Goal: Information Seeking & Learning: Learn about a topic

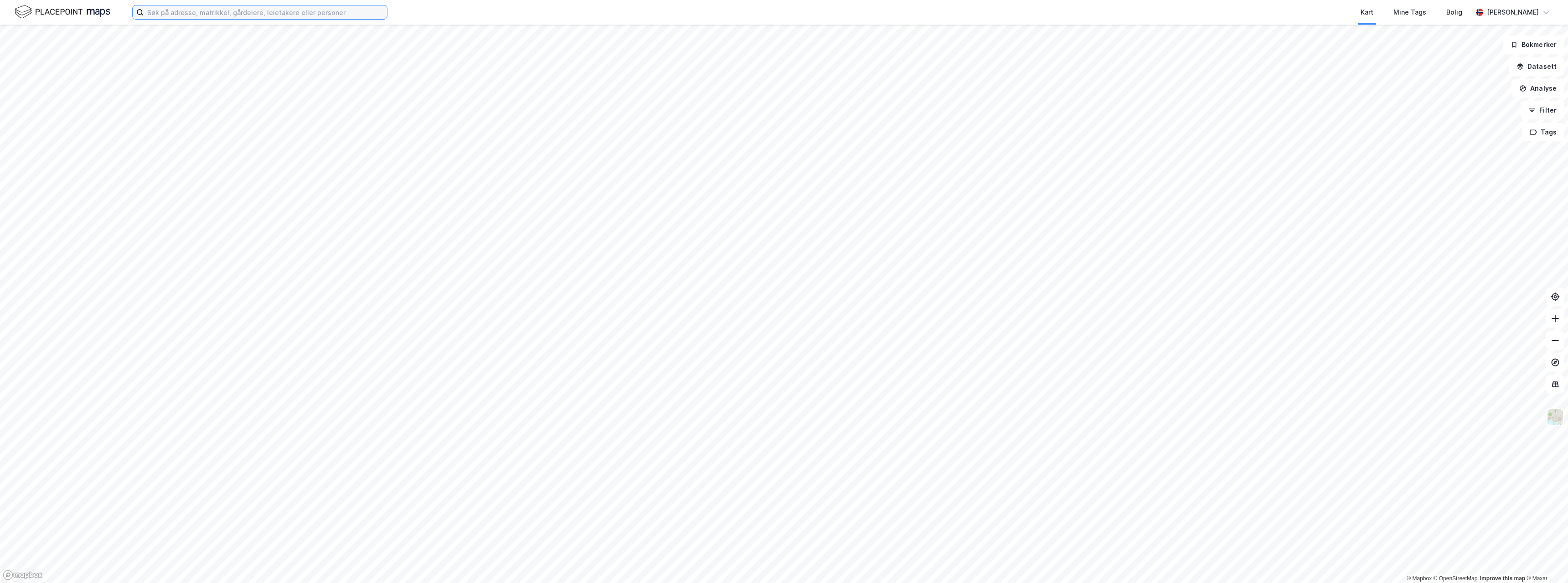
click at [195, 12] on input at bounding box center [265, 12] width 243 height 13
type input "rema 1000 råstølen"
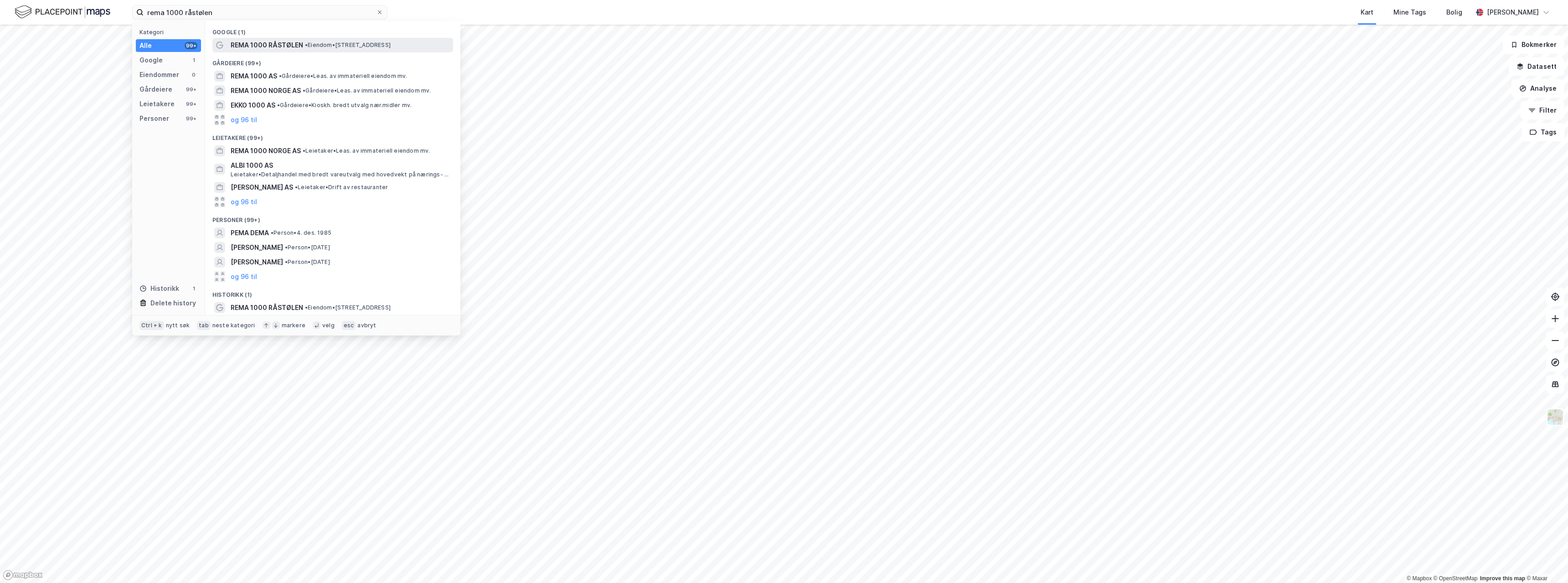
click at [255, 45] on span "REMA 1000 RÅSTØLEN" at bounding box center [267, 45] width 72 height 11
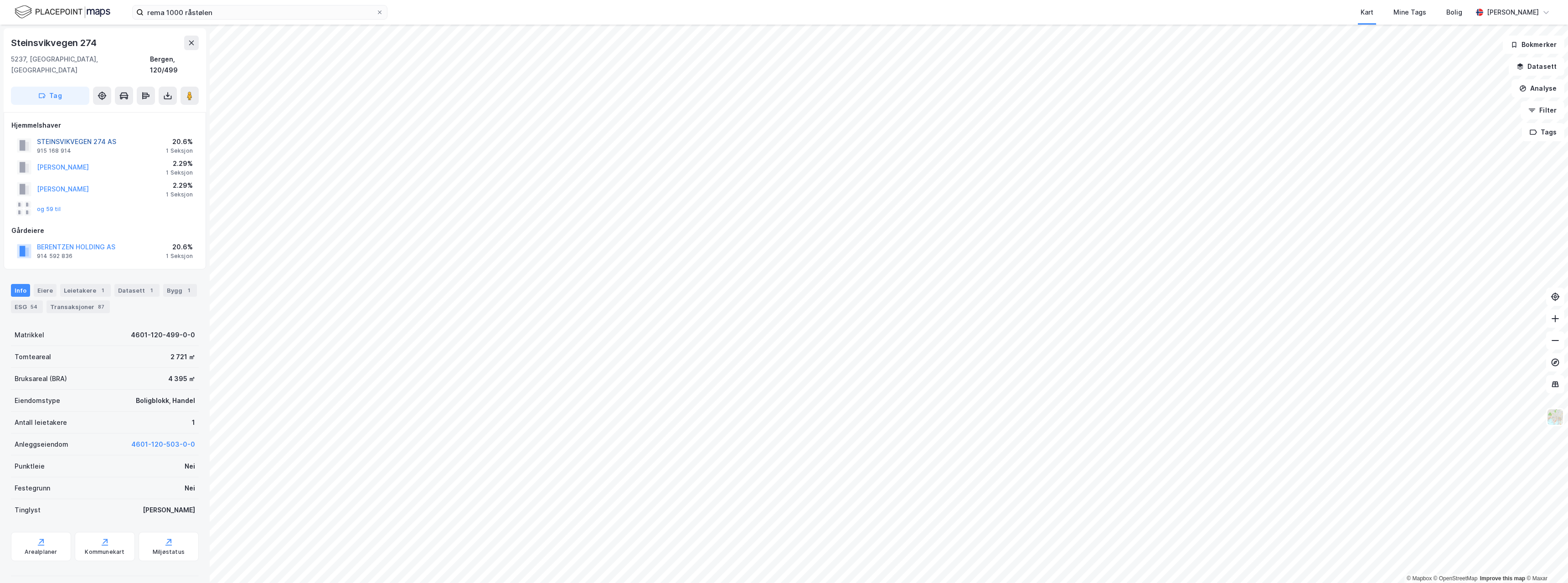
click at [0, 0] on button "STEINSVIKVEGEN 274 AS" at bounding box center [0, 0] width 0 height 0
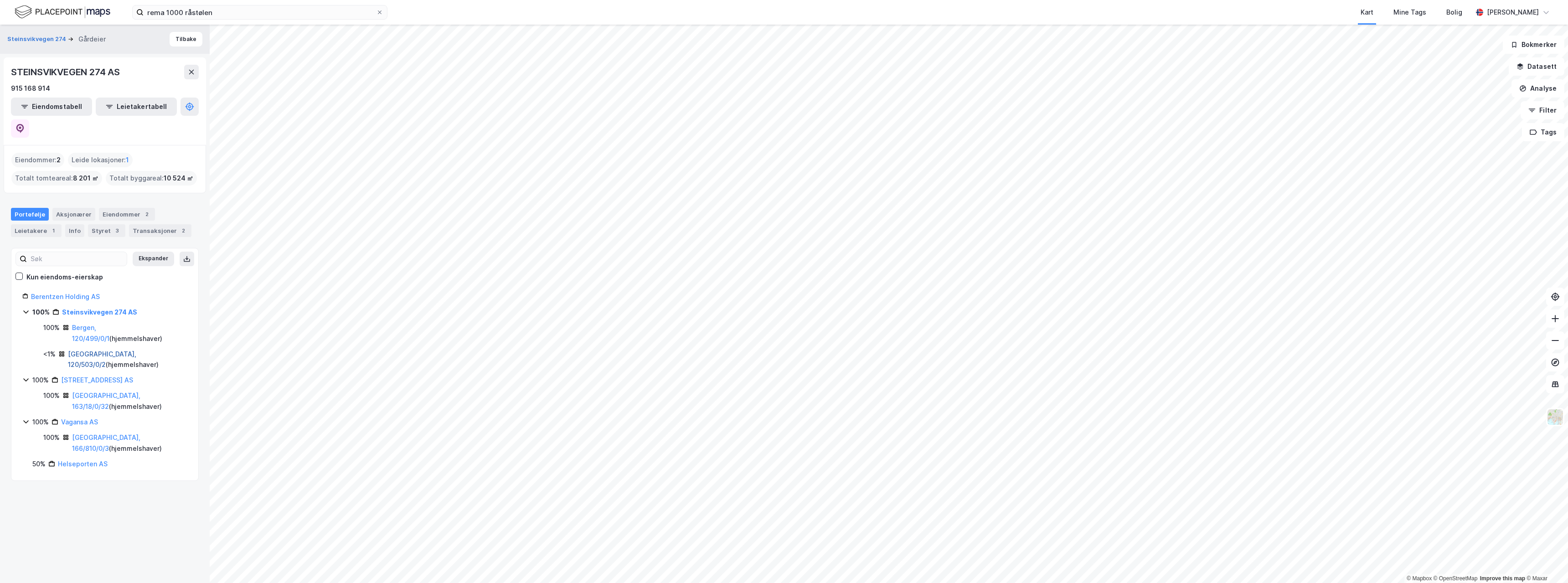
click at [88, 350] on link "[GEOGRAPHIC_DATA], 120/503/0/2" at bounding box center [102, 359] width 68 height 19
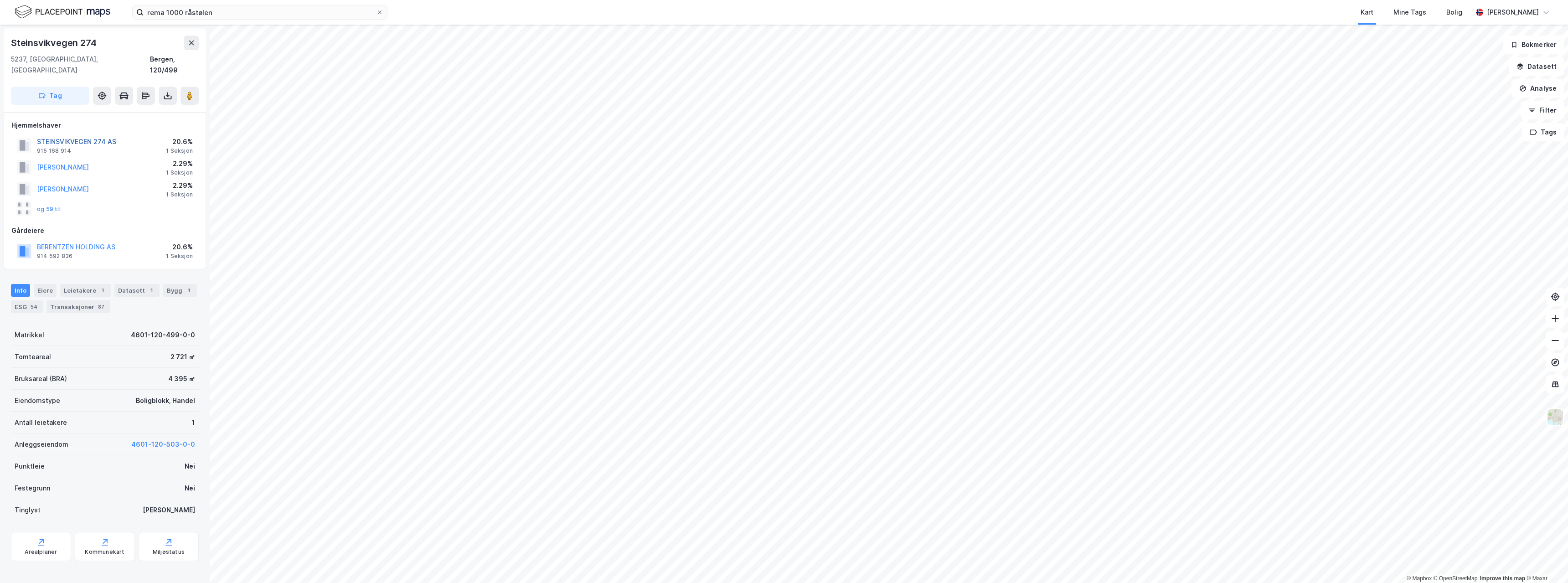
click at [0, 0] on button "STEINSVIKVEGEN 274 AS" at bounding box center [0, 0] width 0 height 0
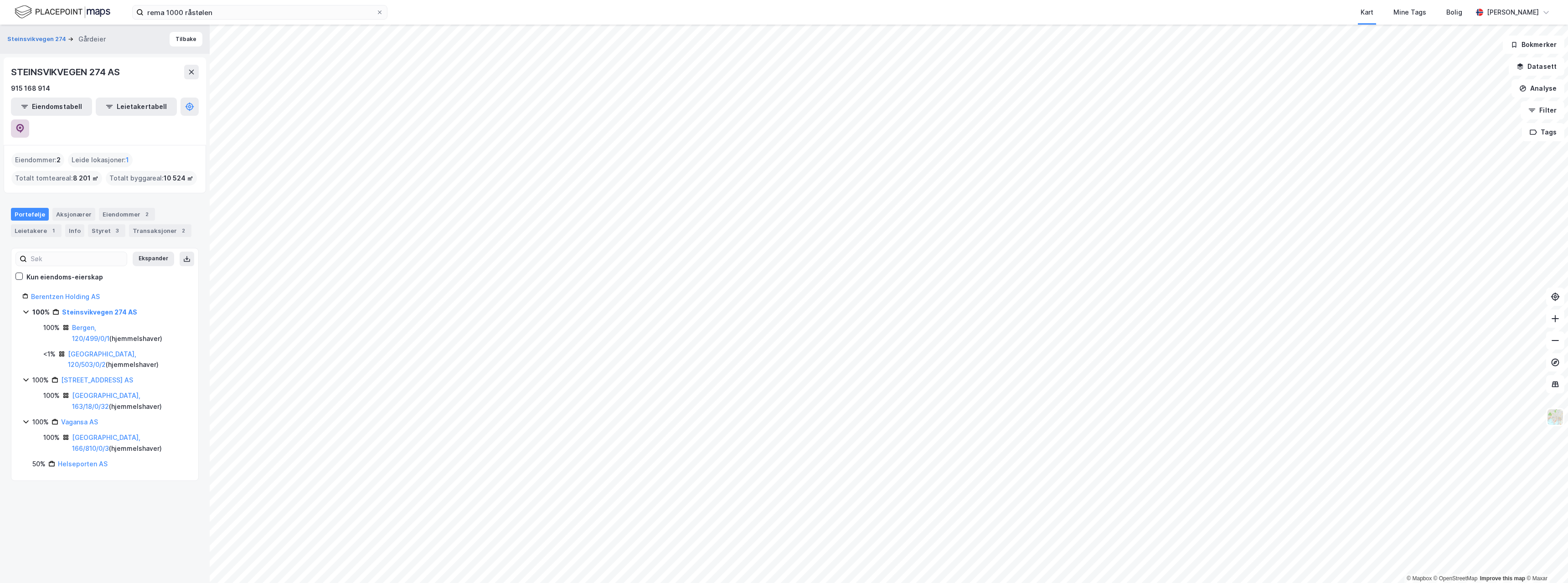
click at [29, 119] on button at bounding box center [20, 128] width 18 height 18
